Goal: Use online tool/utility: Utilize a website feature to perform a specific function

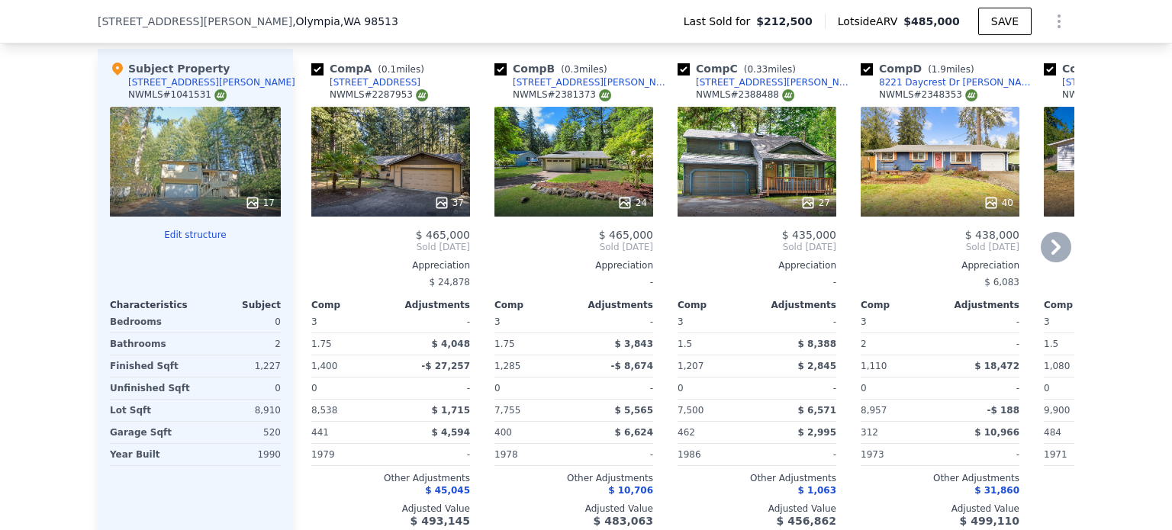
scroll to position [1520, 0]
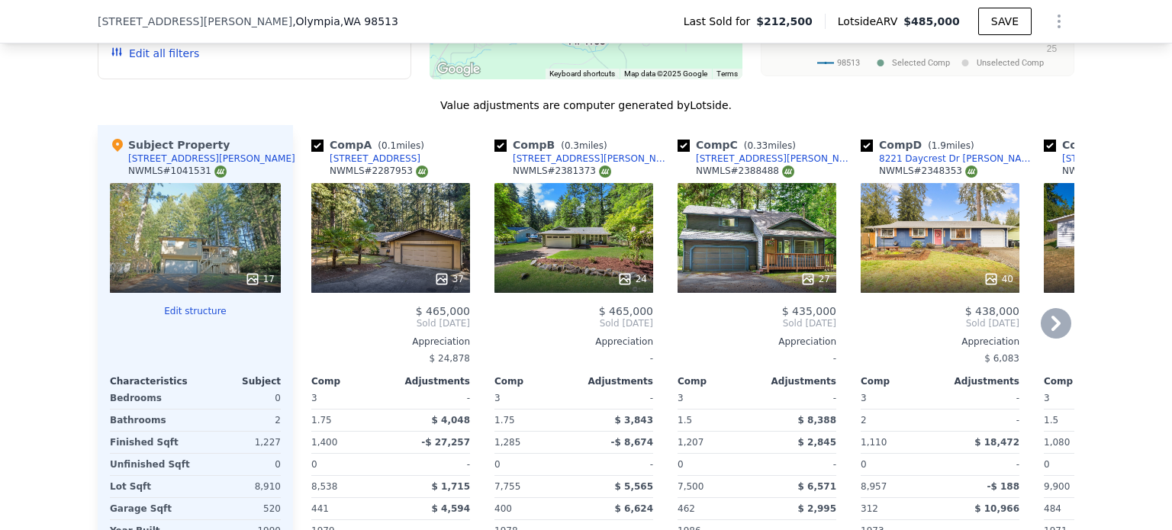
click at [362, 253] on div "37" at bounding box center [390, 238] width 159 height 110
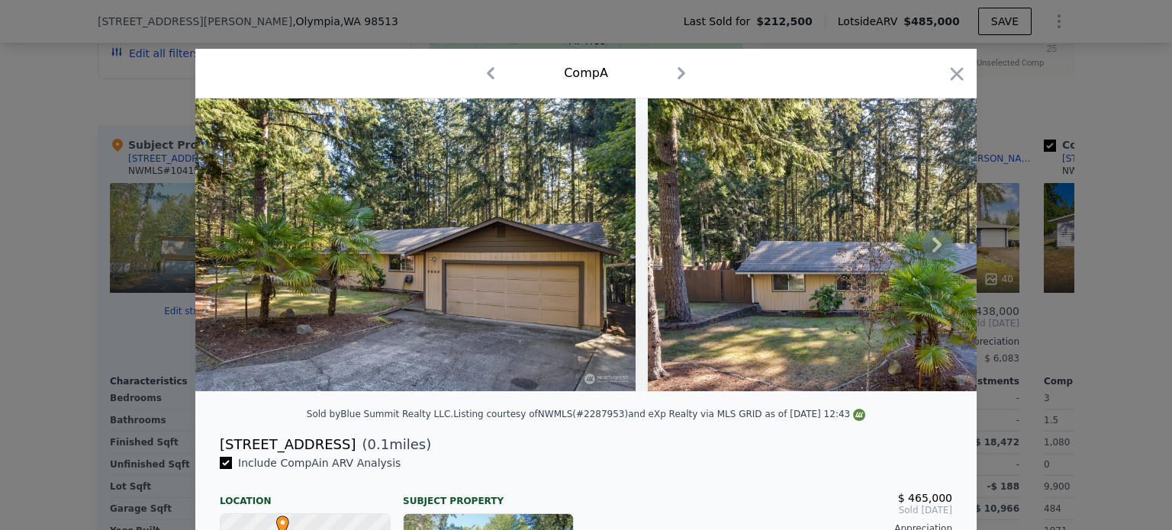
click at [937, 254] on icon at bounding box center [937, 245] width 31 height 31
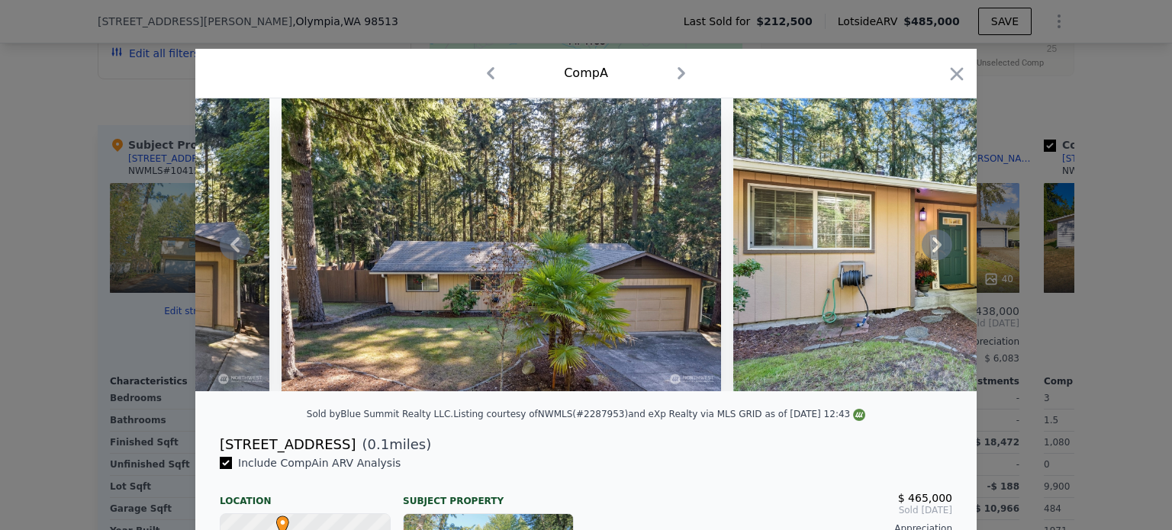
click at [933, 254] on icon at bounding box center [937, 245] width 31 height 31
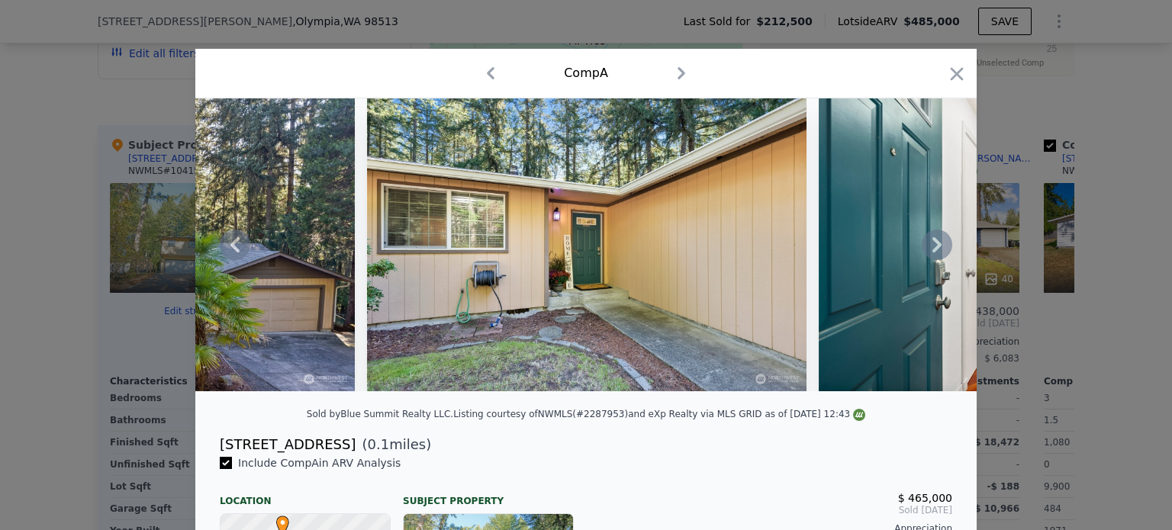
click at [933, 254] on icon at bounding box center [937, 245] width 31 height 31
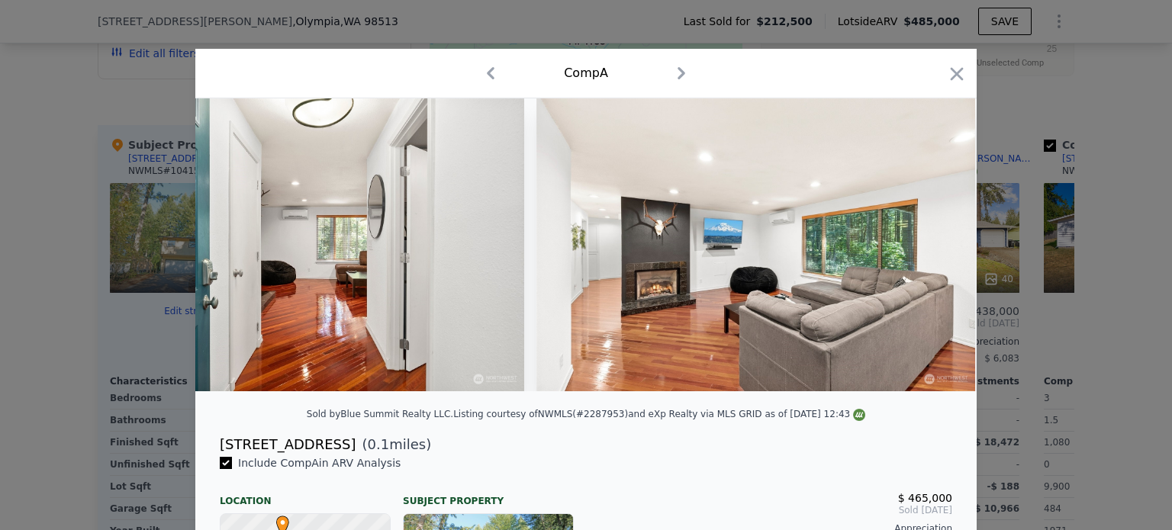
click at [933, 254] on img at bounding box center [755, 244] width 439 height 293
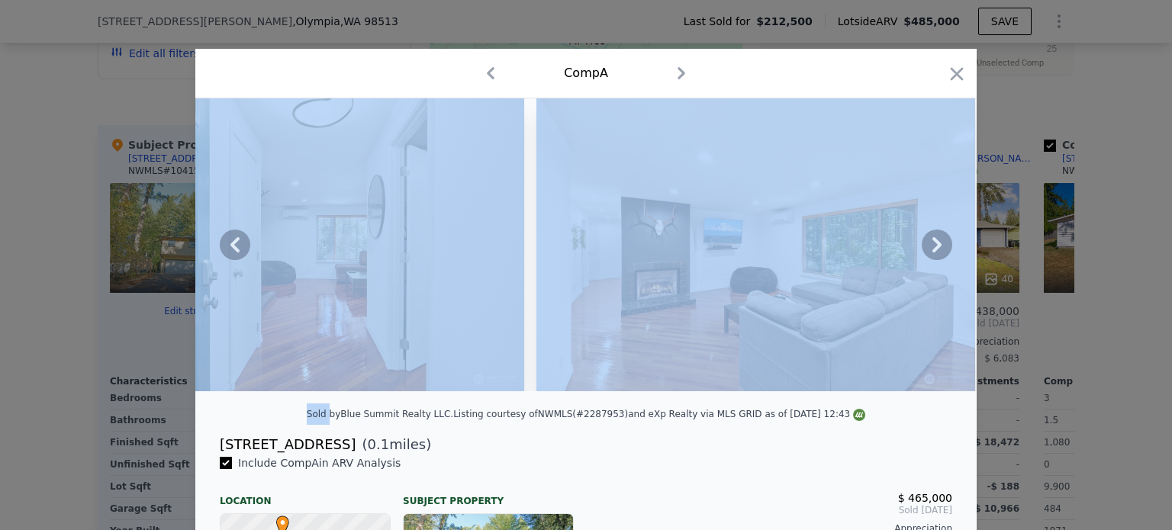
click at [933, 254] on icon at bounding box center [937, 245] width 31 height 31
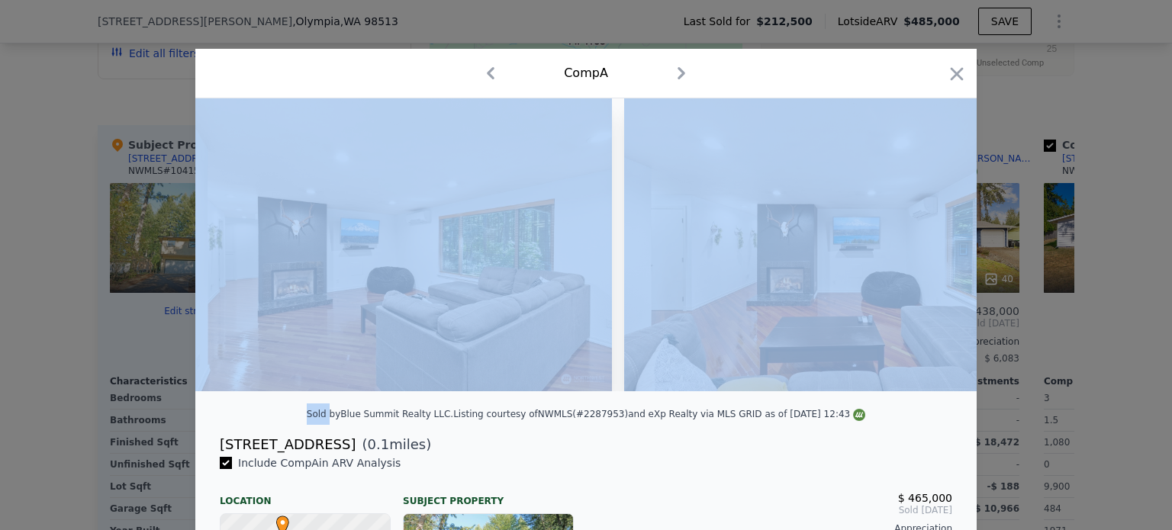
scroll to position [0, 1831]
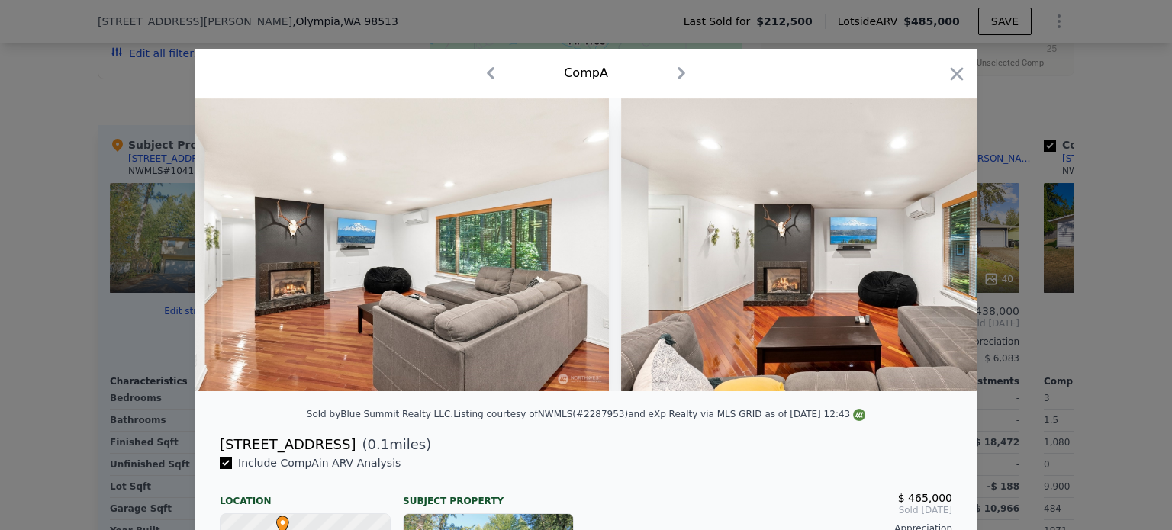
click at [513, 456] on div "[STREET_ADDRESS] ( 0.1 miles)" at bounding box center [586, 444] width 757 height 21
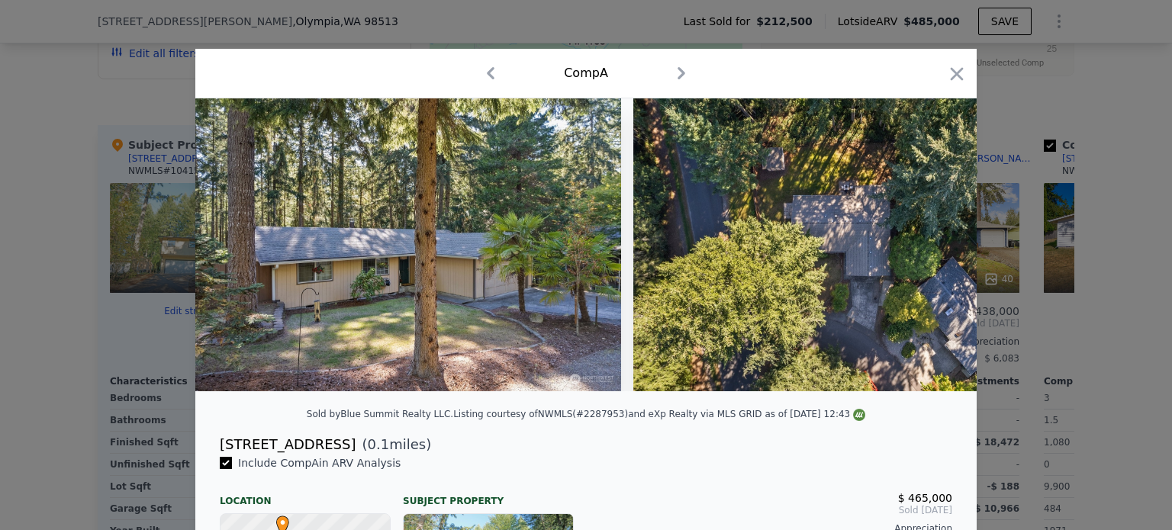
scroll to position [0, 15899]
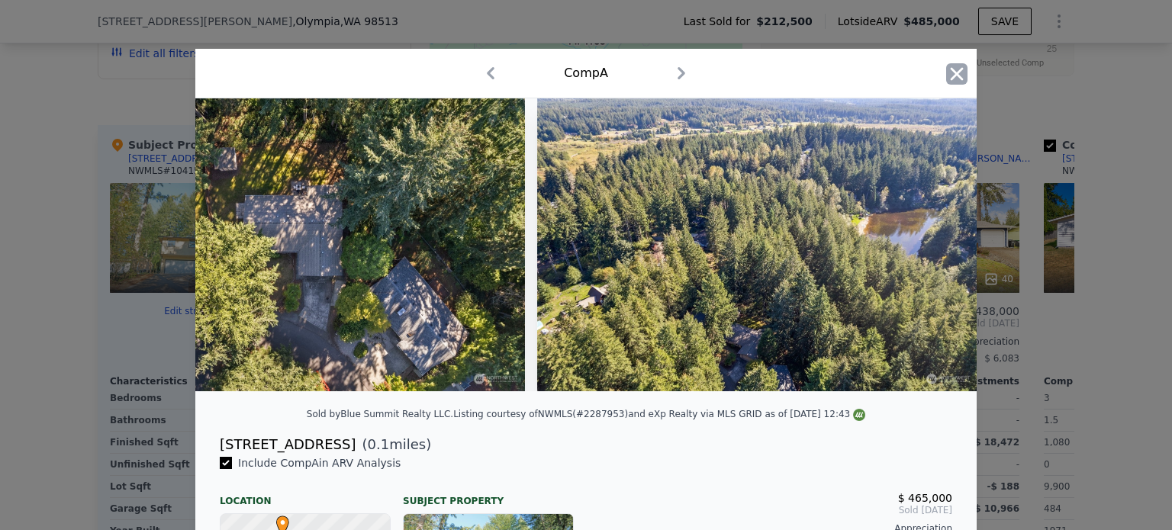
click at [959, 64] on icon "button" at bounding box center [956, 73] width 21 height 21
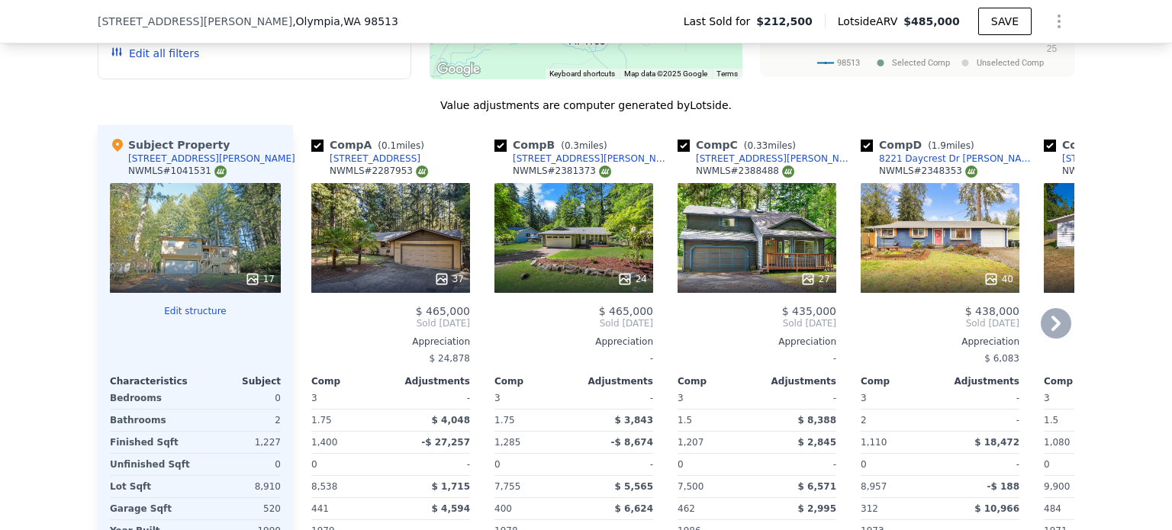
click at [561, 257] on div "24" at bounding box center [573, 238] width 159 height 110
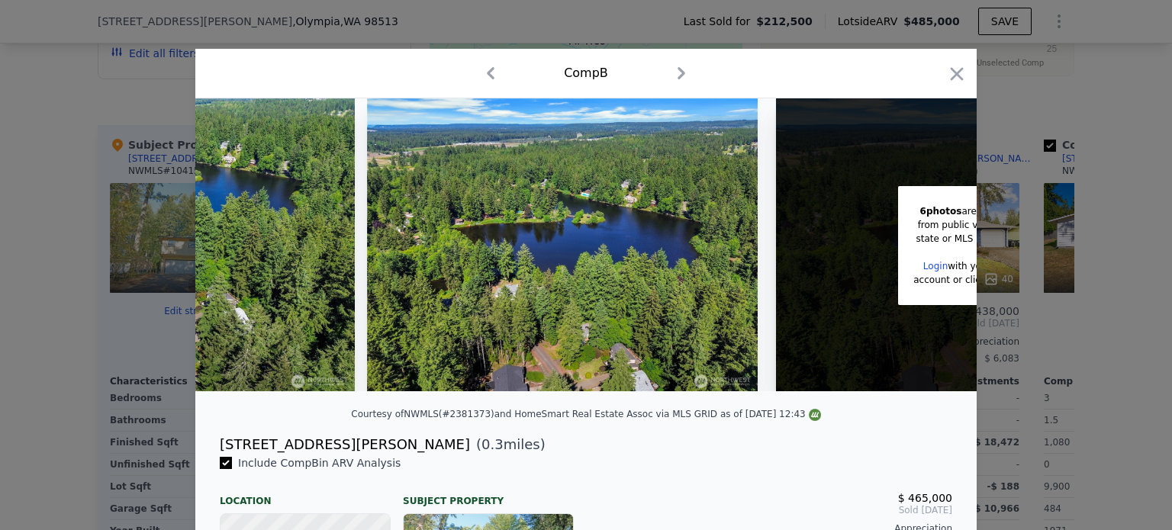
scroll to position [0, 7551]
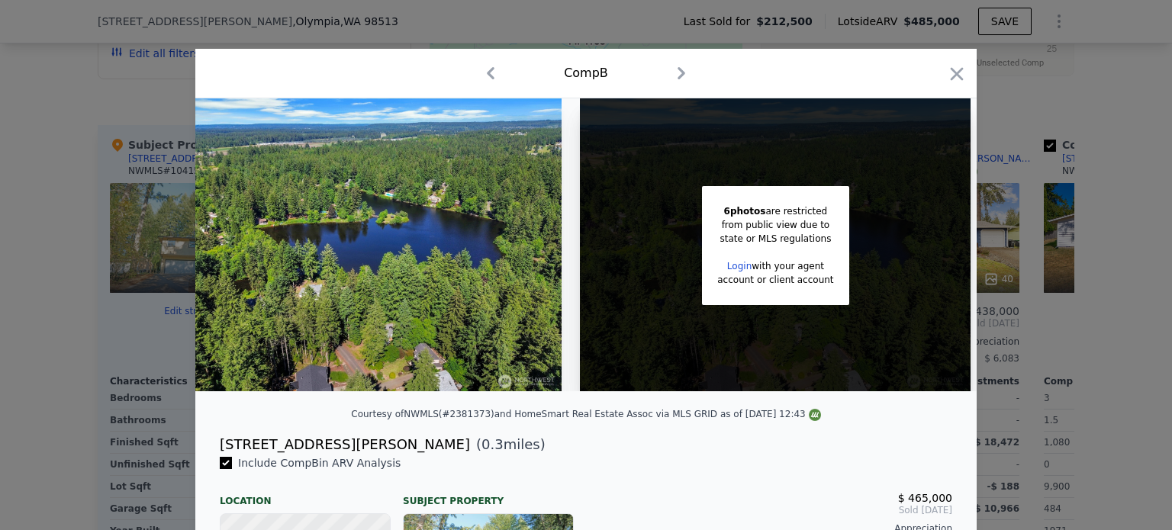
click at [955, 68] on icon "button" at bounding box center [956, 73] width 21 height 21
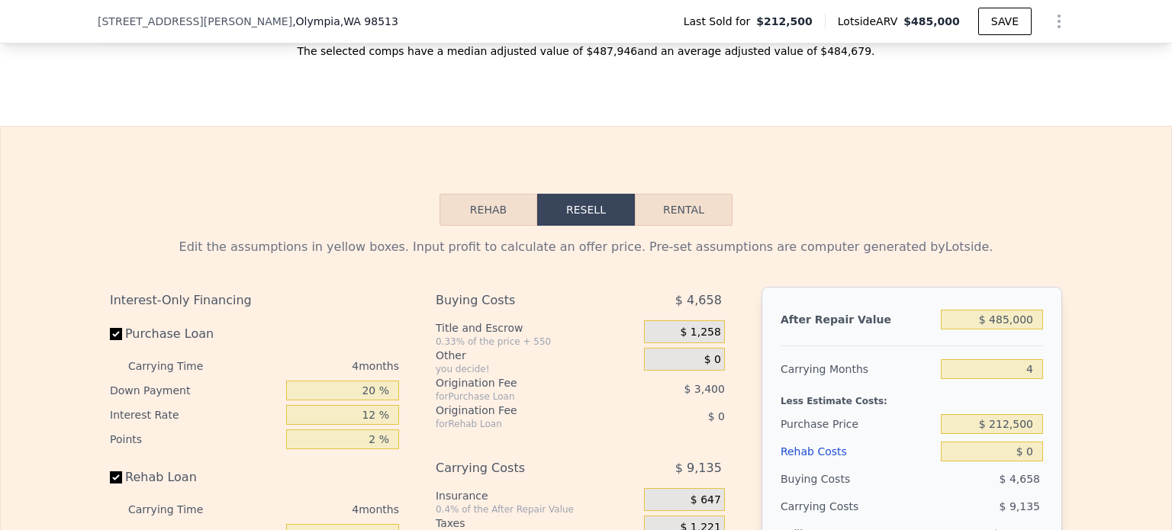
scroll to position [2130, 0]
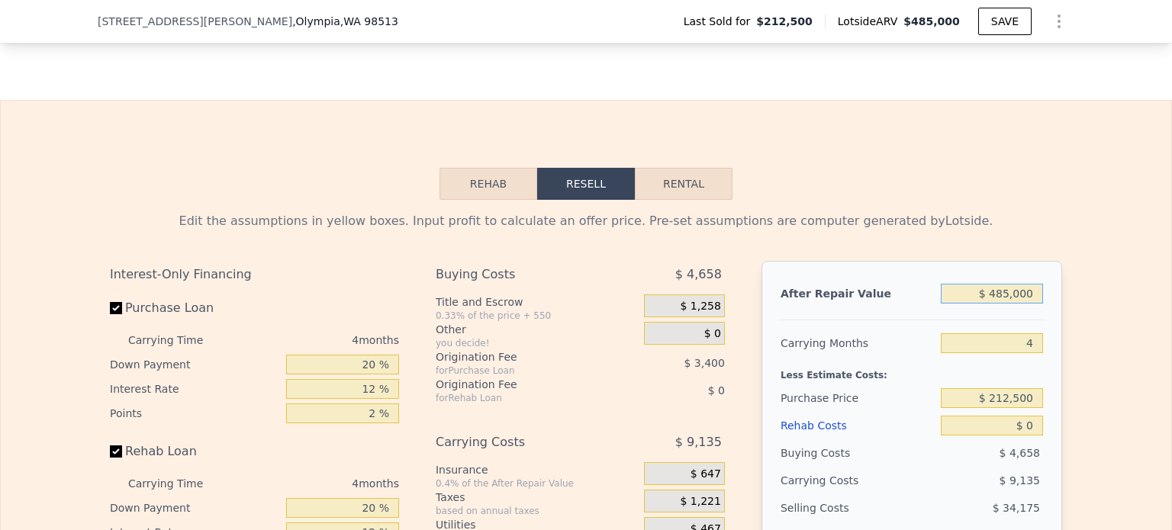
drag, startPoint x: 995, startPoint y: 314, endPoint x: 1059, endPoint y: 315, distance: 64.1
click at [1057, 315] on div "Edit the assumptions in yellow boxes. Input profit to calculate an offer price.…" at bounding box center [586, 484] width 977 height 568
type input "$ 46"
type input "-$ 226,153"
type input "$ 460"
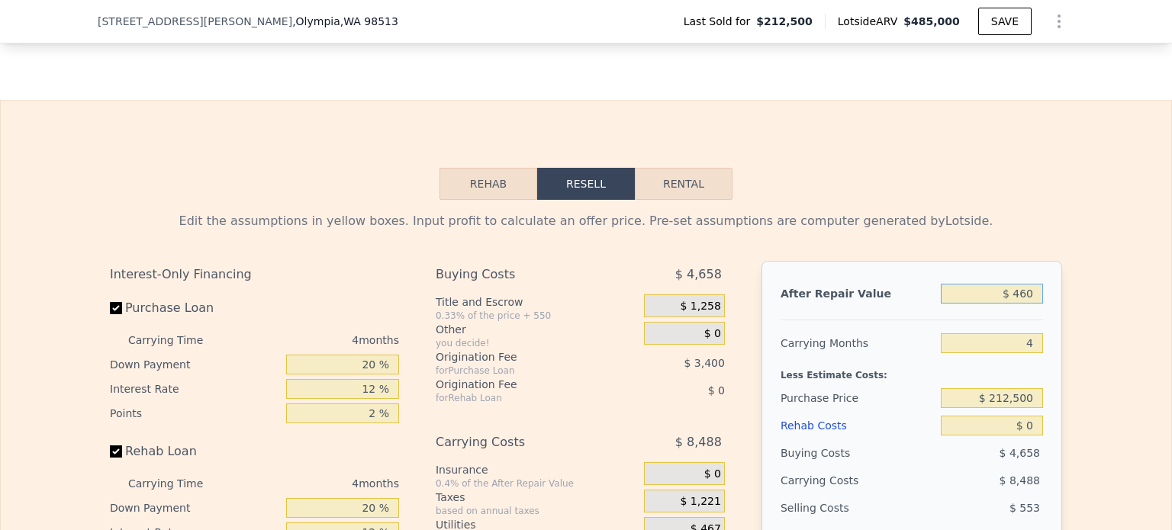
type input "-$ 225,770"
type input "$ 4,600"
type input "-$ 221,921"
type input "$ 46,000"
type input "-$ 183,446"
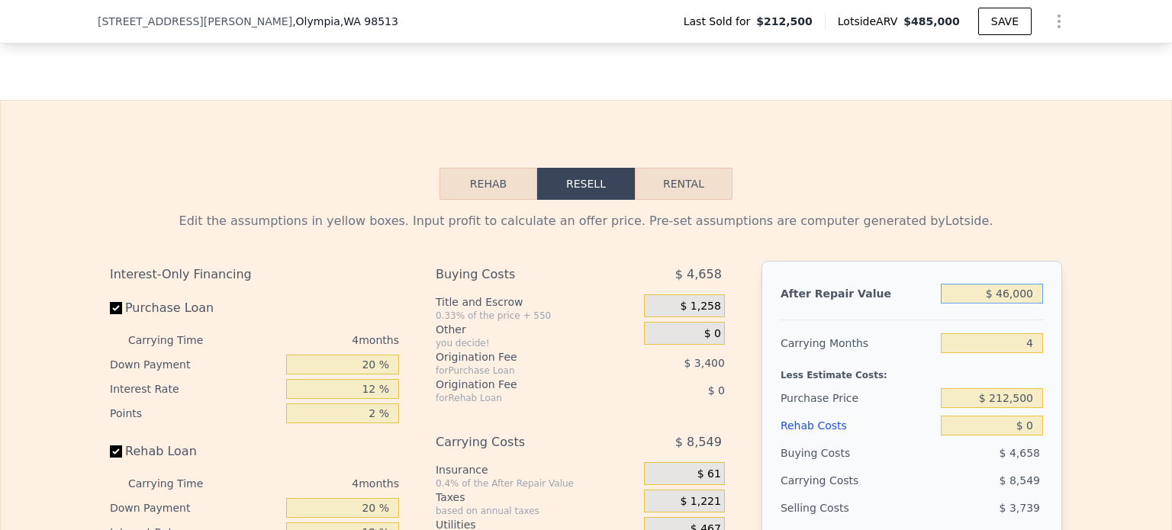
type input "$ 460,000"
type input "$ 201,299"
type input "$ 460,000"
click at [1069, 304] on div "Edit the assumptions in yellow boxes. Input profit to calculate an offer price.…" at bounding box center [586, 484] width 1170 height 568
drag, startPoint x: 1010, startPoint y: 369, endPoint x: 1065, endPoint y: 371, distance: 55.0
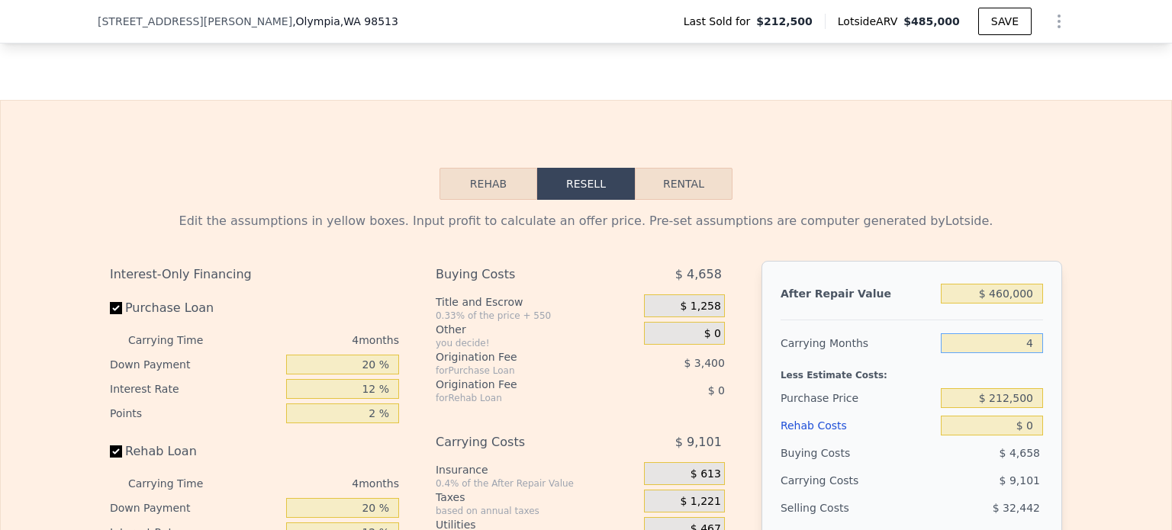
click at [1066, 372] on div "Edit the assumptions in yellow boxes. Input profit to calculate an offer price.…" at bounding box center [586, 484] width 977 height 568
type input "6"
type input "$ 196,748"
type input "6"
drag, startPoint x: 1074, startPoint y: 423, endPoint x: 1100, endPoint y: 423, distance: 25.9
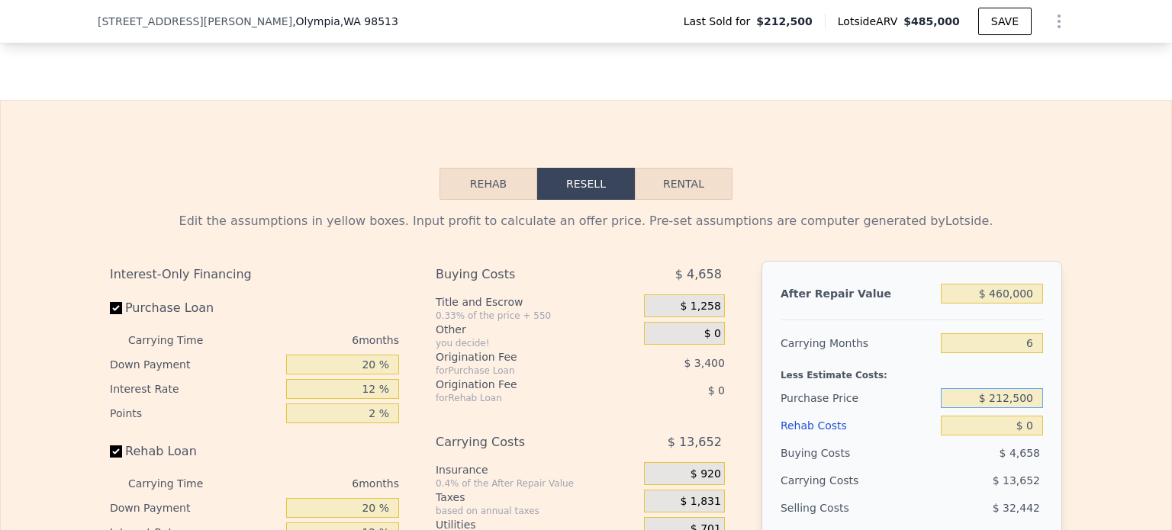
click at [1100, 423] on div "Edit the assumptions in yellow boxes. Input profit to calculate an offer price.…" at bounding box center [586, 484] width 1170 height 568
type input "$ 300,000"
click at [1099, 420] on div "Edit the assumptions in yellow boxes. Input profit to calculate an offer price.…" at bounding box center [586, 484] width 1170 height 568
type input "$ 103,357"
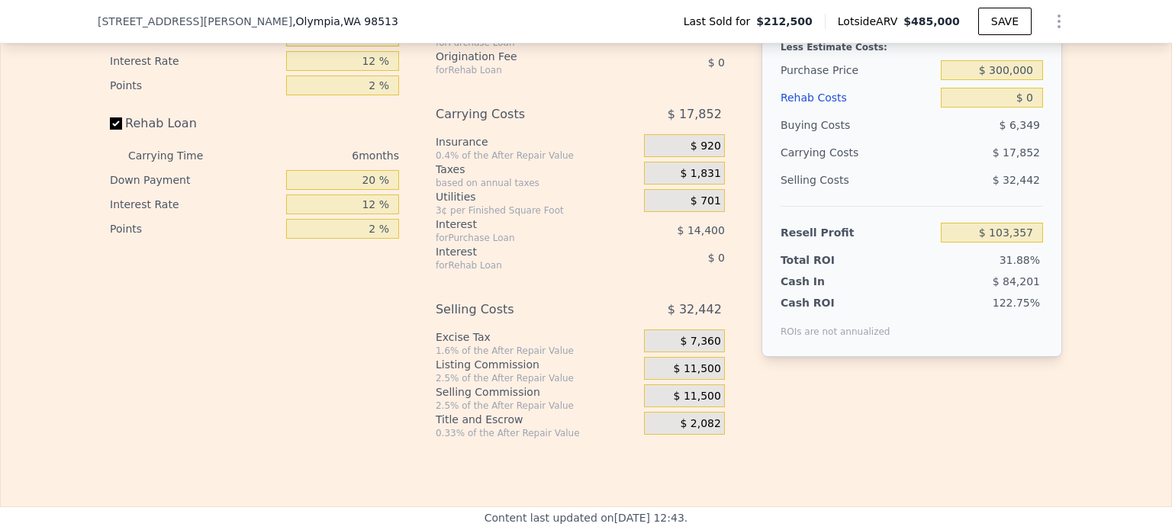
scroll to position [2359, 0]
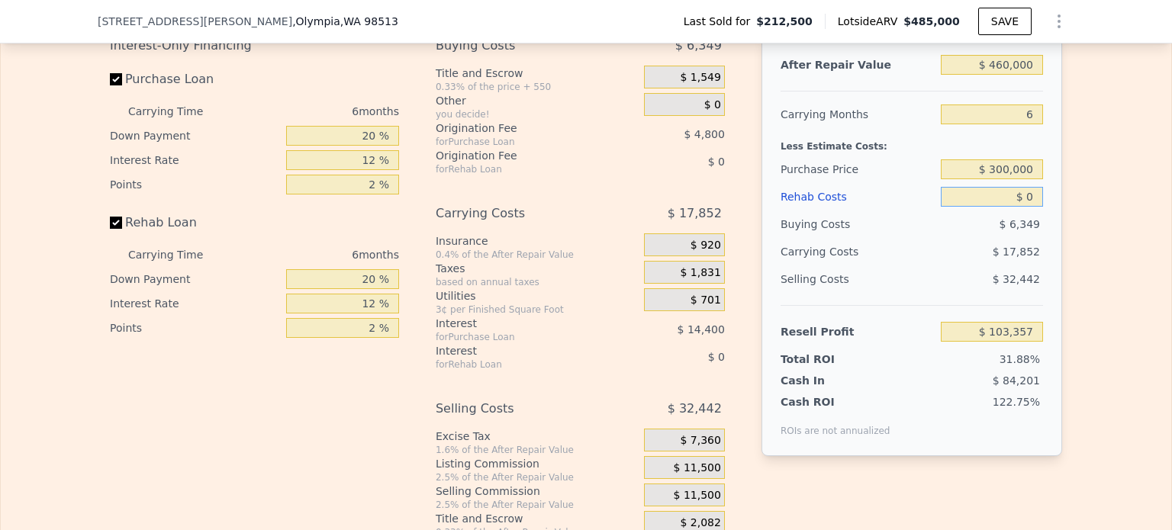
drag, startPoint x: 1019, startPoint y: 215, endPoint x: 1032, endPoint y: 216, distance: 13.0
click at [1032, 207] on input "$ 0" at bounding box center [992, 197] width 102 height 20
drag, startPoint x: 1022, startPoint y: 217, endPoint x: 1032, endPoint y: 214, distance: 11.1
click at [1032, 207] on input "$ 0" at bounding box center [992, 197] width 102 height 20
type input "$ 450"
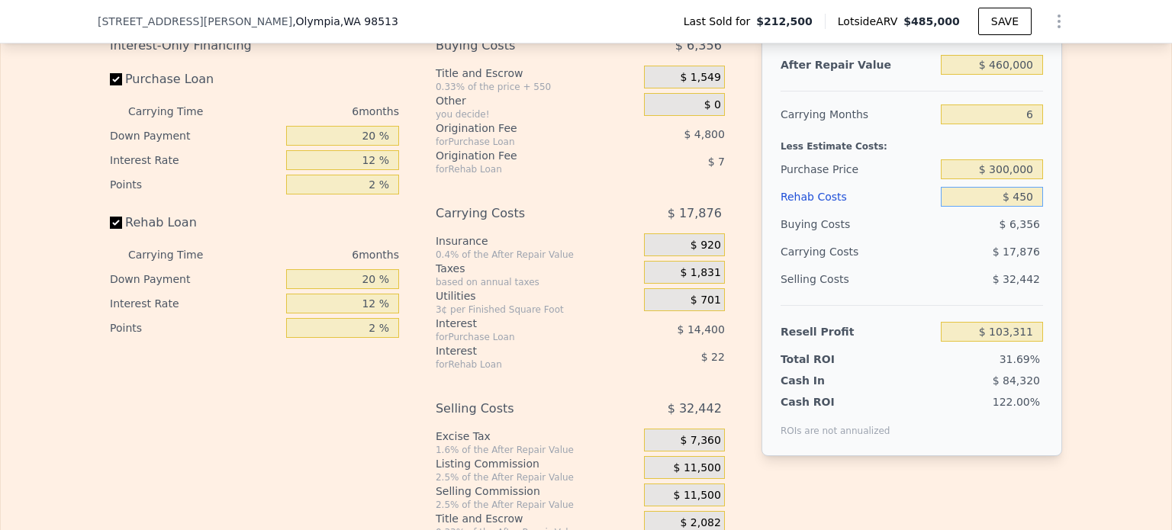
type input "$ 102,876"
type input "$ 45,000"
type input "$ 55,477"
type input "$ 45,000"
click at [1085, 286] on div "Edit the assumptions in yellow boxes. Input profit to calculate an offer price.…" at bounding box center [586, 255] width 1170 height 568
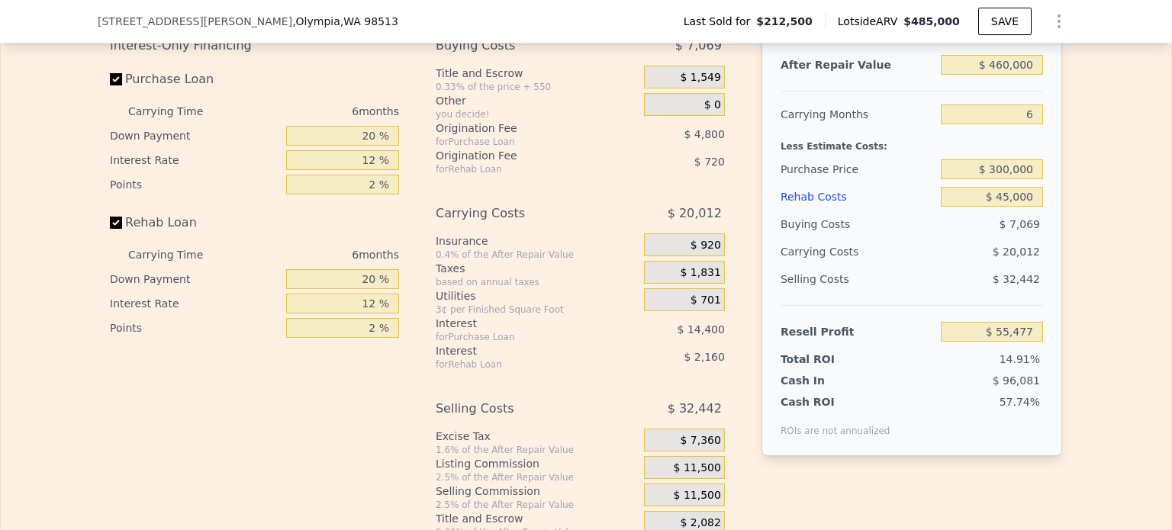
scroll to position [2207, 0]
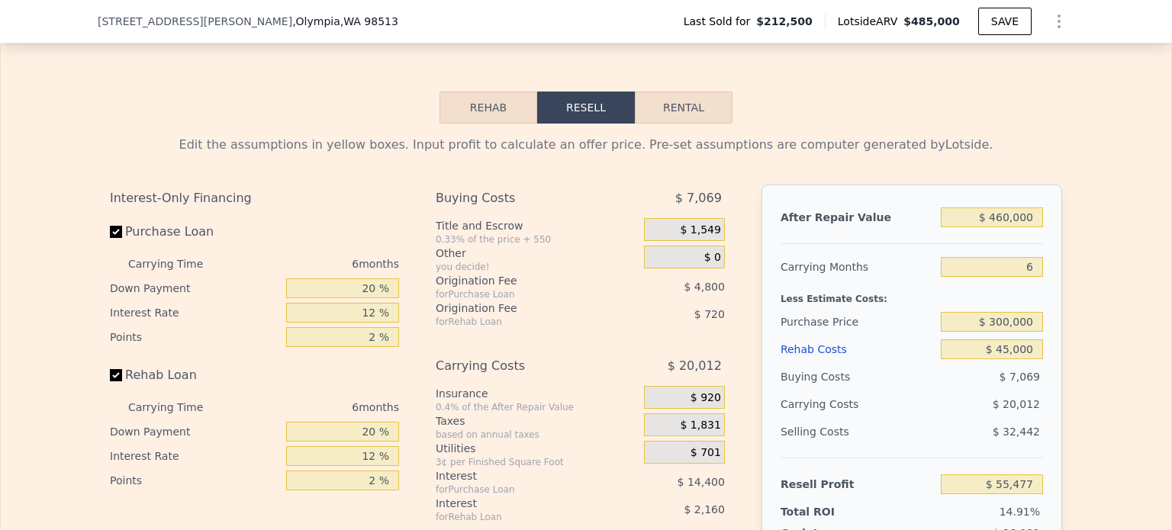
type input "$ 485,000"
type input "4"
type input "$ 0"
type input "$ 224,532"
